Goal: Transaction & Acquisition: Purchase product/service

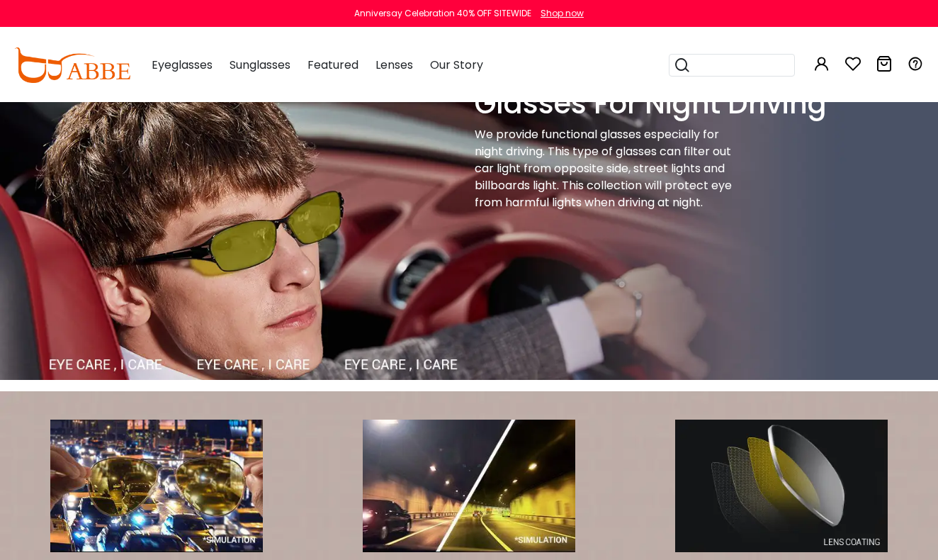
scroll to position [3, 0]
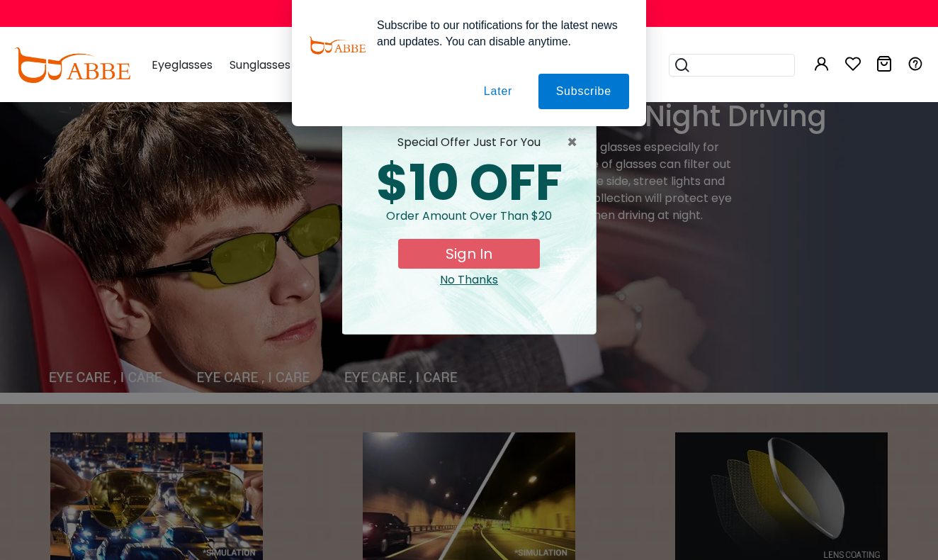
click at [502, 90] on button "Later" at bounding box center [498, 91] width 64 height 35
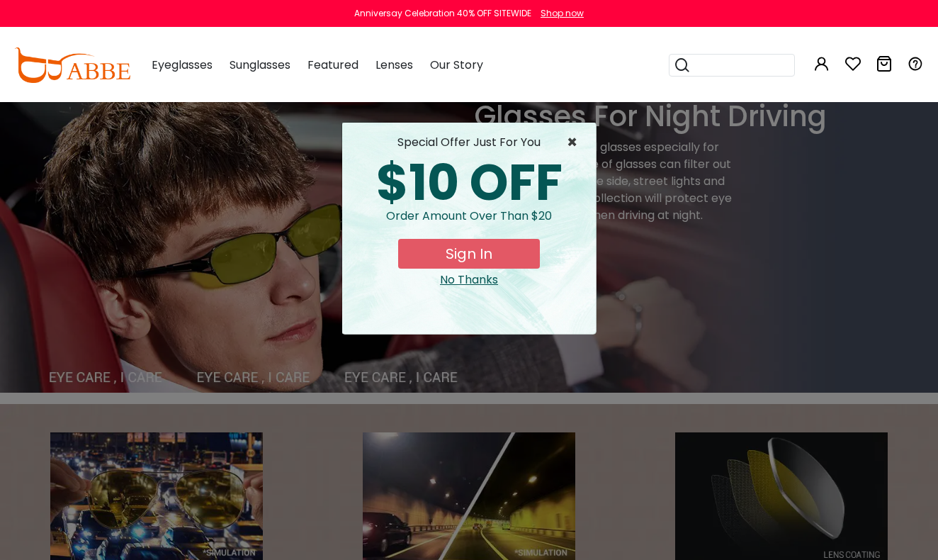
click at [572, 140] on span "×" at bounding box center [576, 142] width 18 height 17
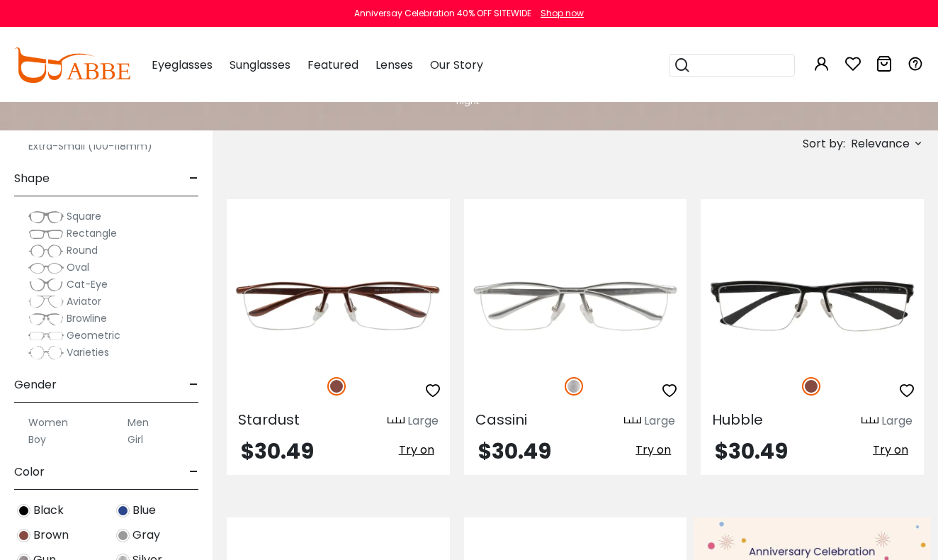
scroll to position [132, 0]
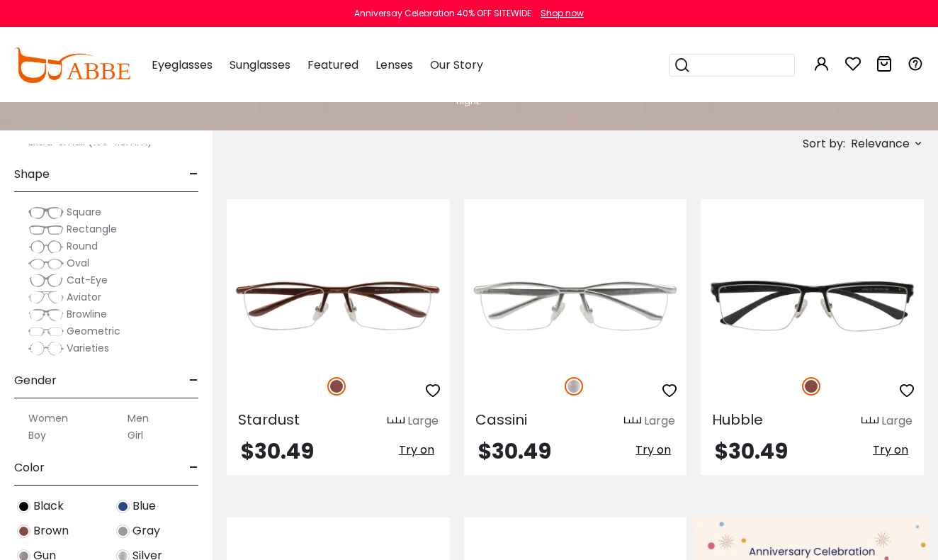
click at [55, 230] on img at bounding box center [45, 229] width 35 height 14
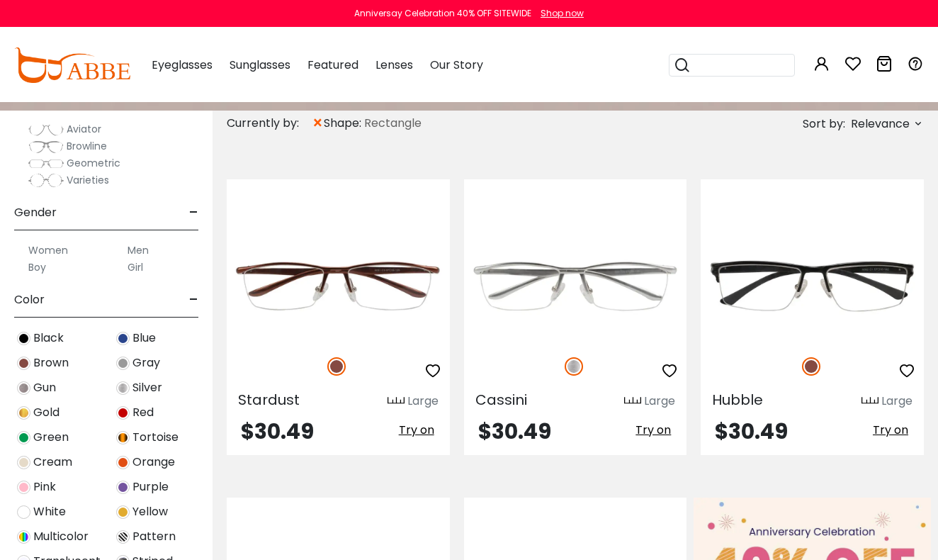
scroll to position [312, 0]
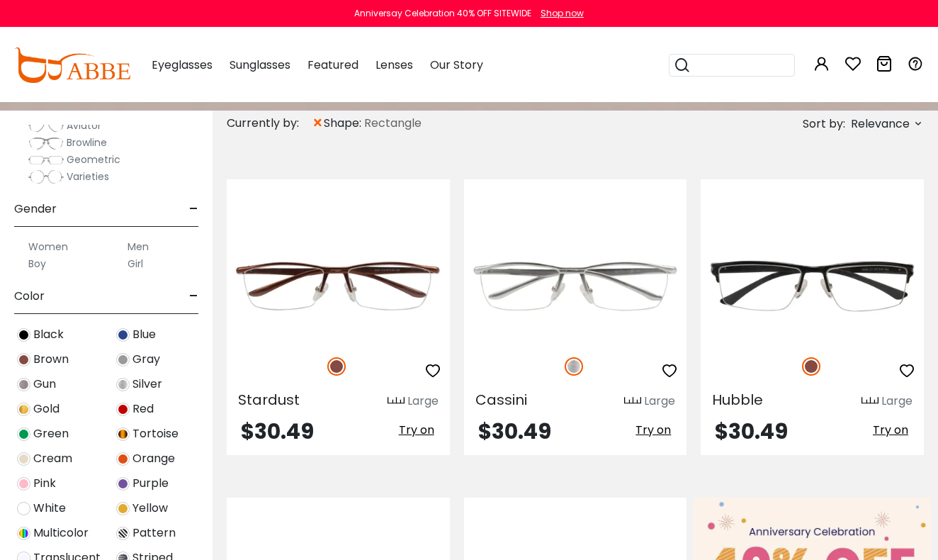
click at [135, 248] on label "Men" at bounding box center [137, 246] width 21 height 17
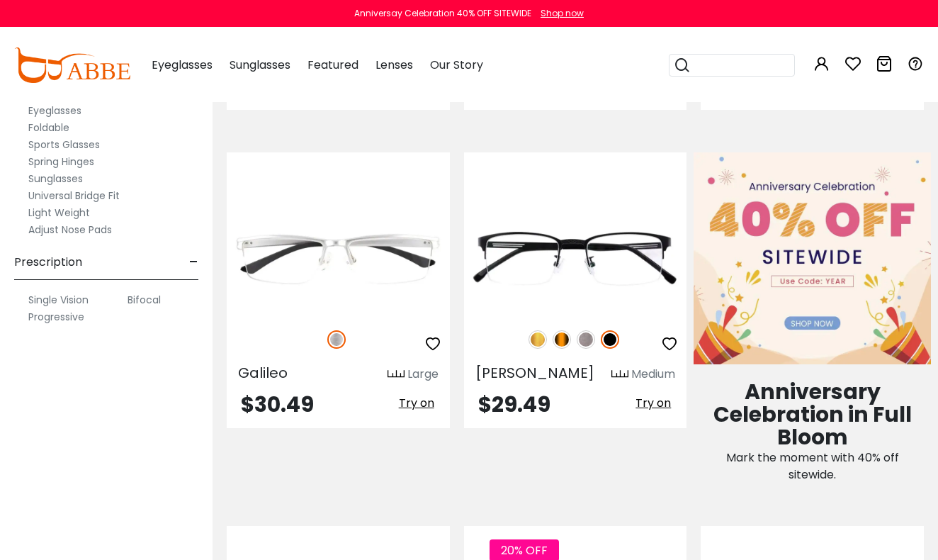
scroll to position [908, 0]
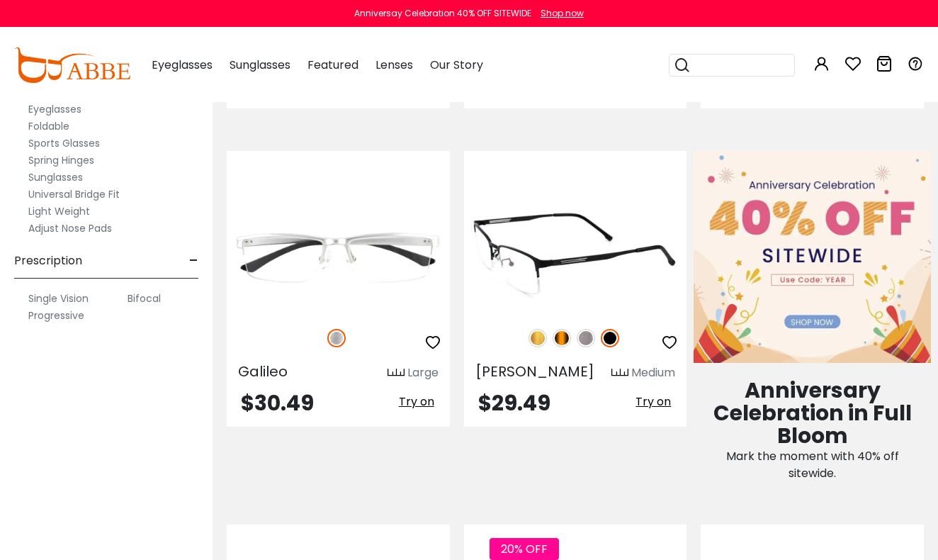
click at [518, 341] on div at bounding box center [575, 338] width 223 height 30
click at [531, 299] on img at bounding box center [575, 257] width 223 height 111
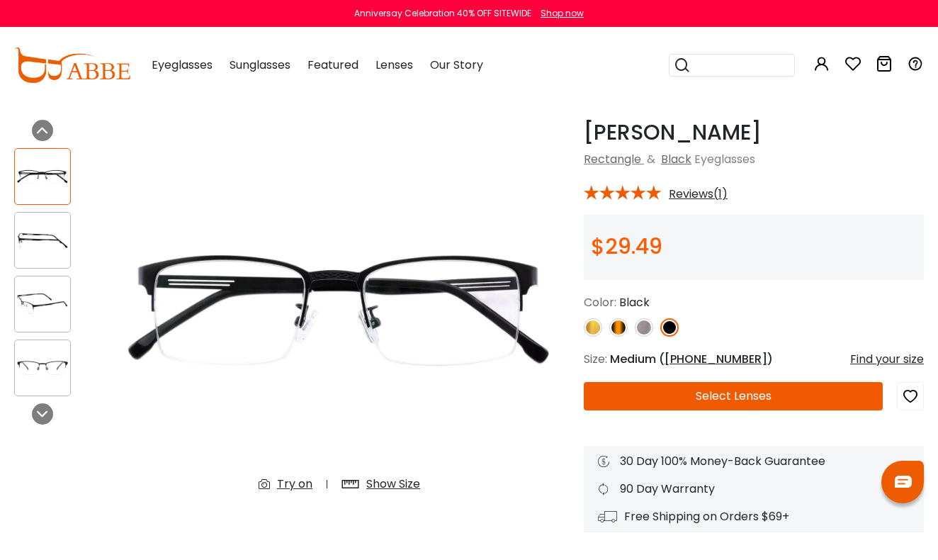
scroll to position [41, 0]
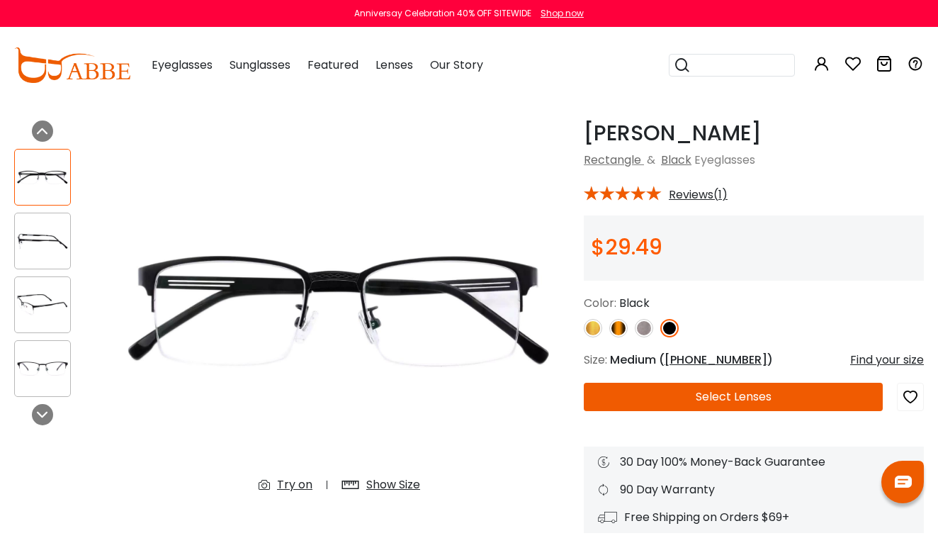
click at [694, 195] on span "Reviews(1)" at bounding box center [698, 194] width 59 height 13
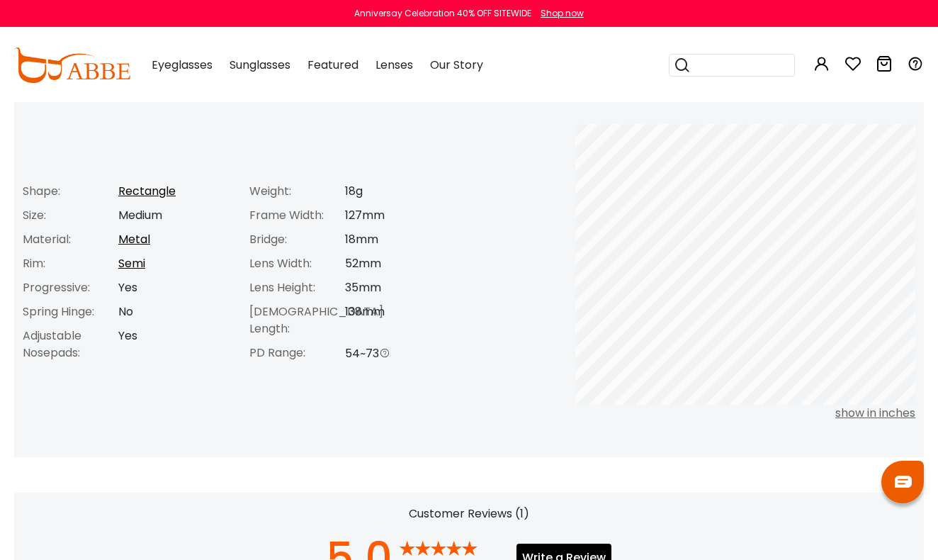
scroll to position [573, 0]
